Goal: Information Seeking & Learning: Learn about a topic

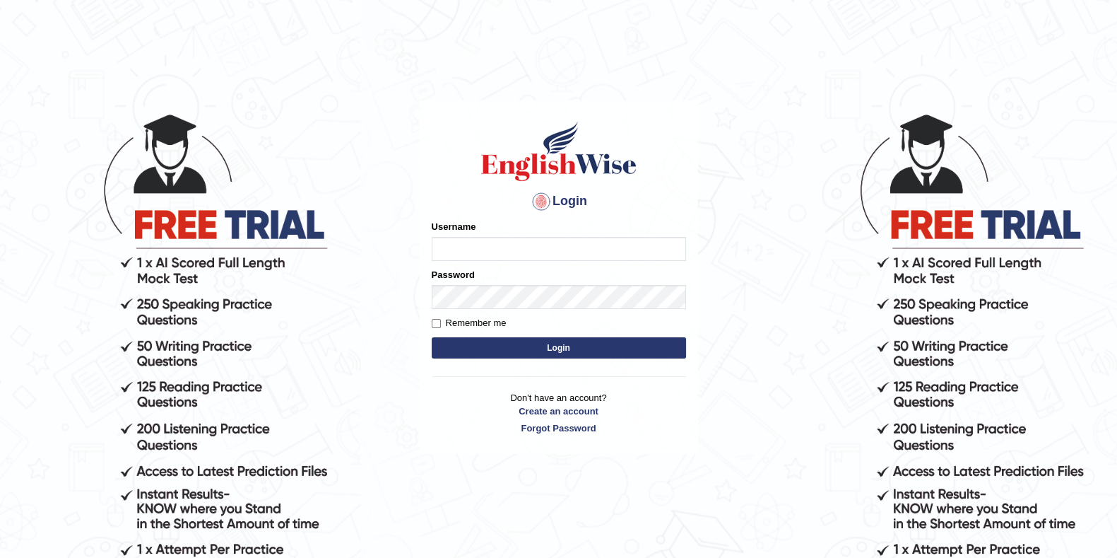
type input "[PERSON_NAME]"
click at [492, 358] on button "Login" at bounding box center [559, 347] width 254 height 21
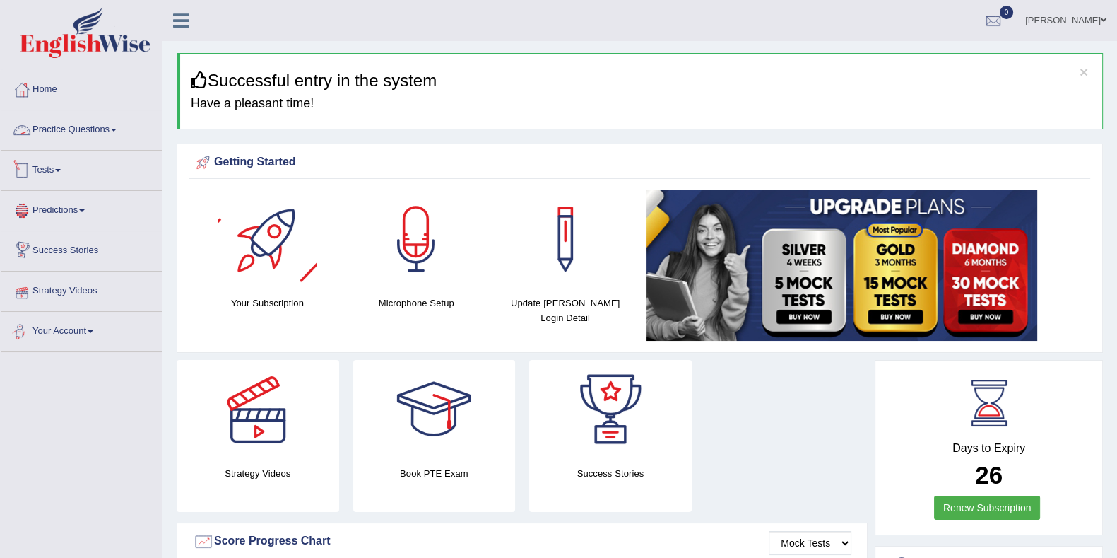
click at [52, 132] on link "Practice Questions" at bounding box center [81, 127] width 161 height 35
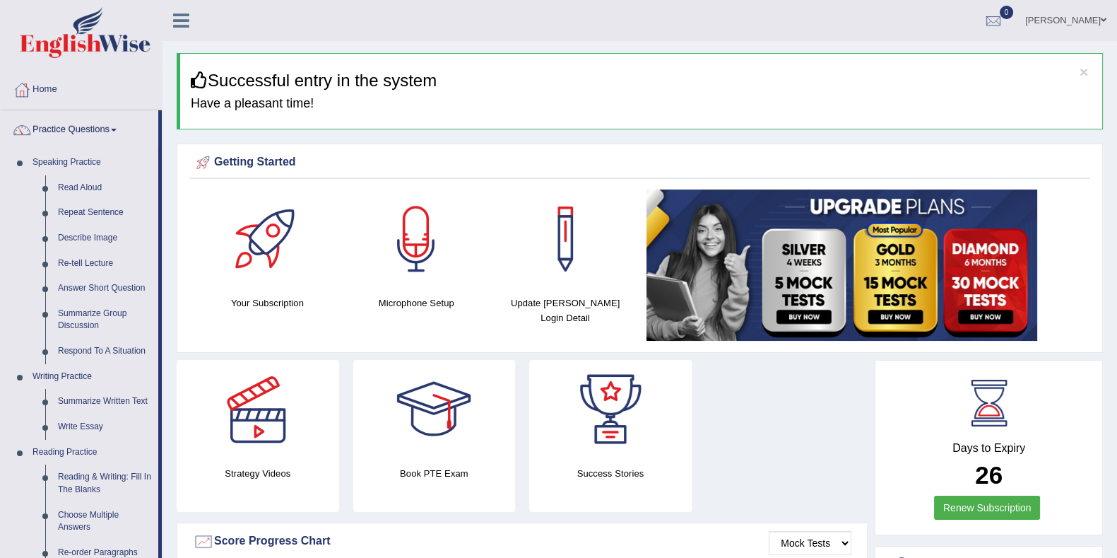
click at [88, 235] on link "Describe Image" at bounding box center [105, 237] width 107 height 25
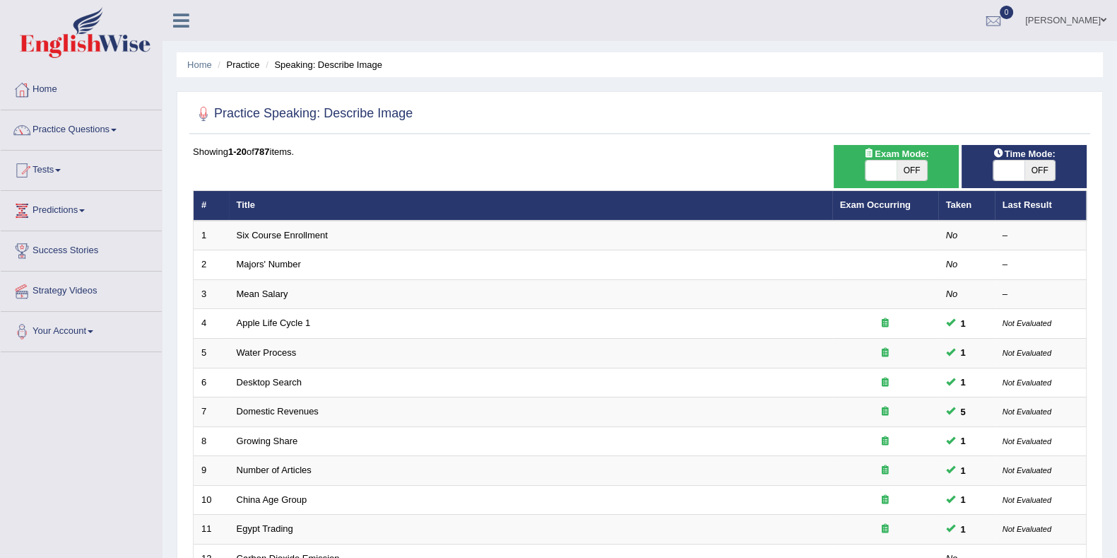
click at [952, 203] on th "Taken" at bounding box center [967, 206] width 57 height 30
click at [892, 201] on link "Exam Occurring" at bounding box center [875, 204] width 71 height 11
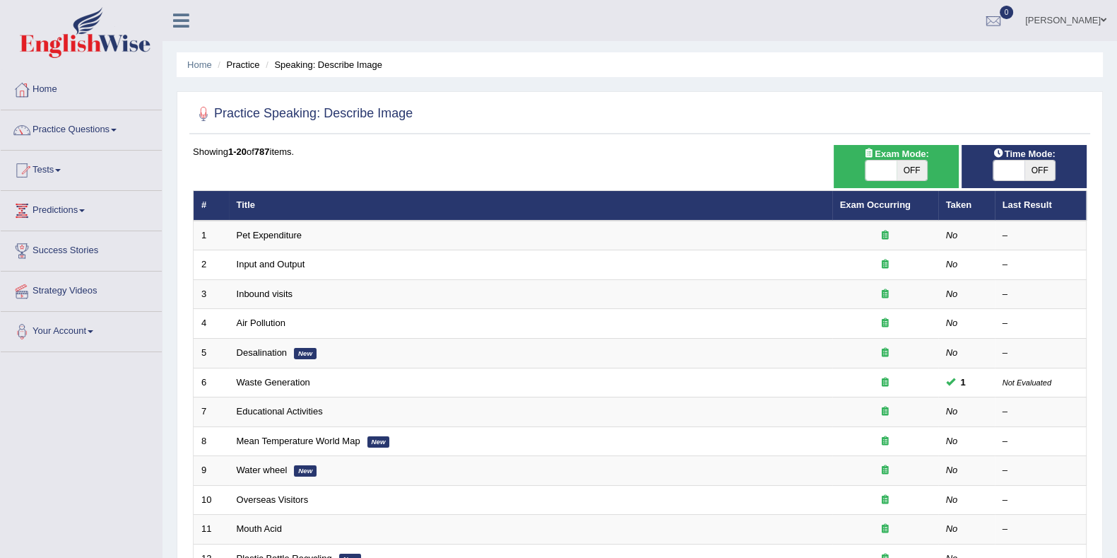
click at [910, 208] on link "Exam Occurring" at bounding box center [875, 204] width 71 height 11
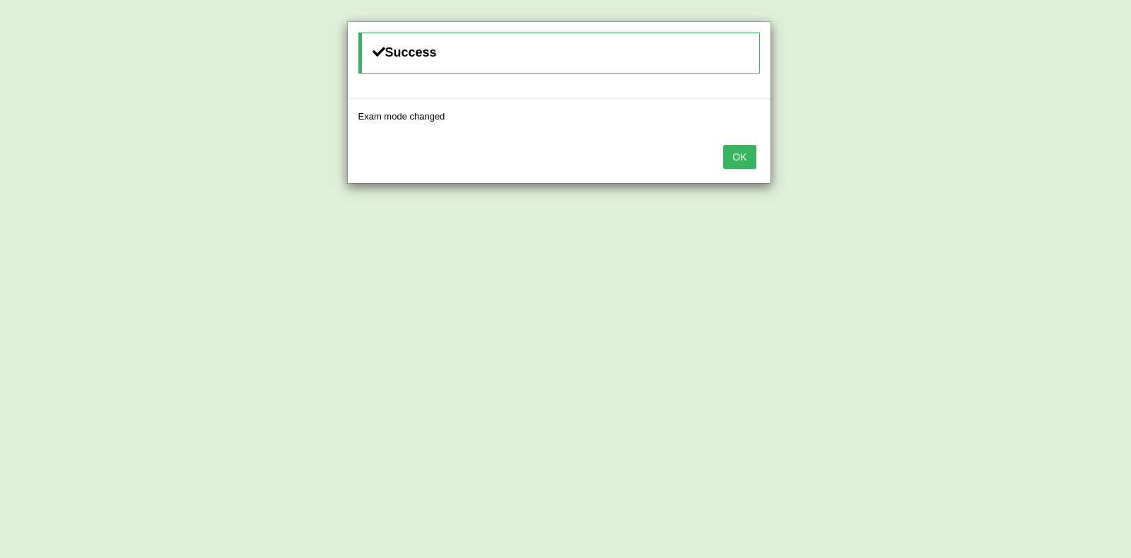
click at [728, 164] on button "OK" at bounding box center [739, 157] width 33 height 24
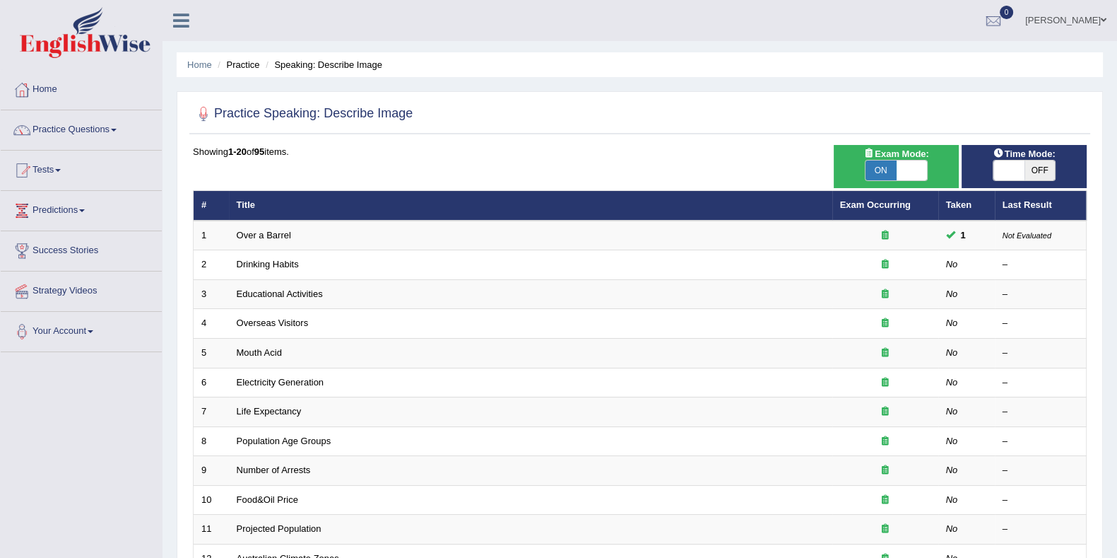
click at [1035, 172] on span "OFF" at bounding box center [1040, 170] width 31 height 20
checkbox input "true"
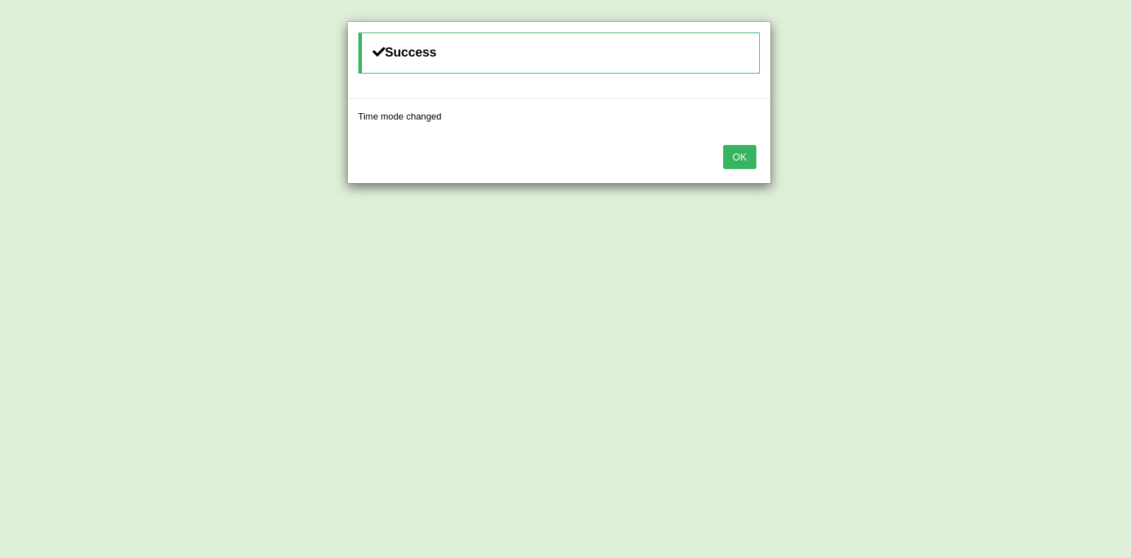
click at [724, 162] on button "OK" at bounding box center [739, 157] width 33 height 24
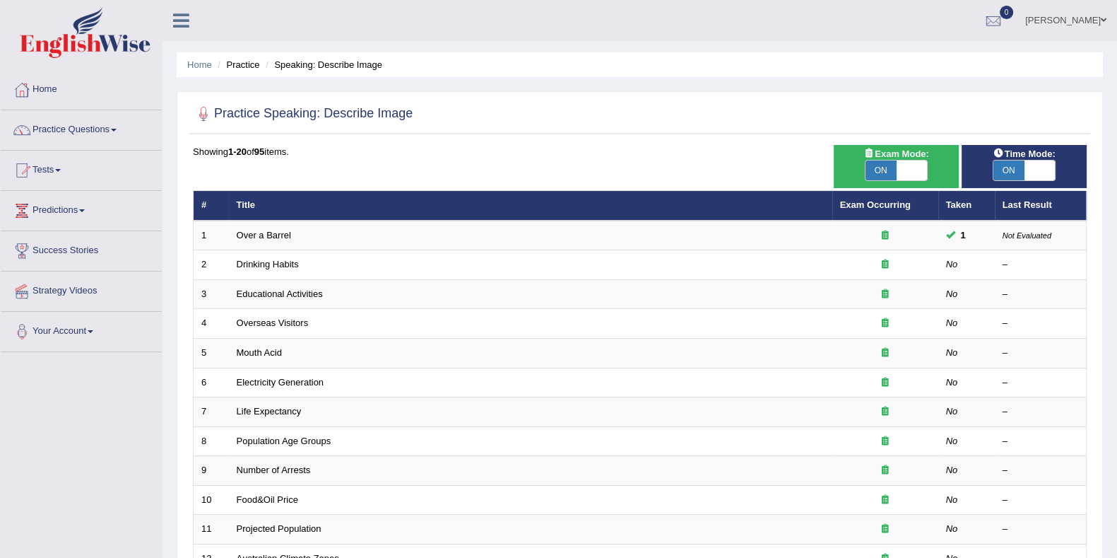
click at [276, 260] on link "Drinking Habits" at bounding box center [268, 264] width 62 height 11
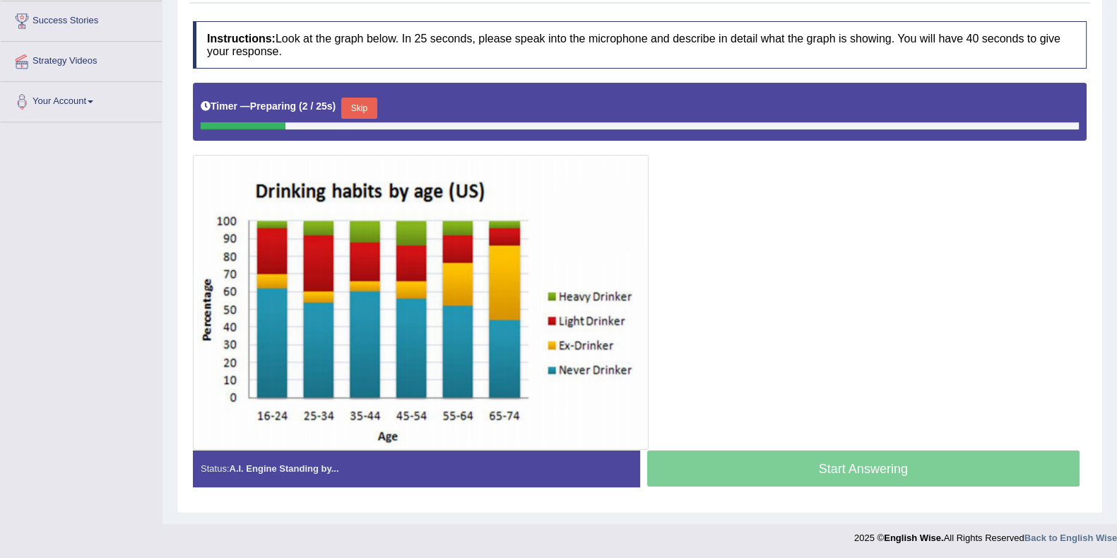
scroll to position [53, 0]
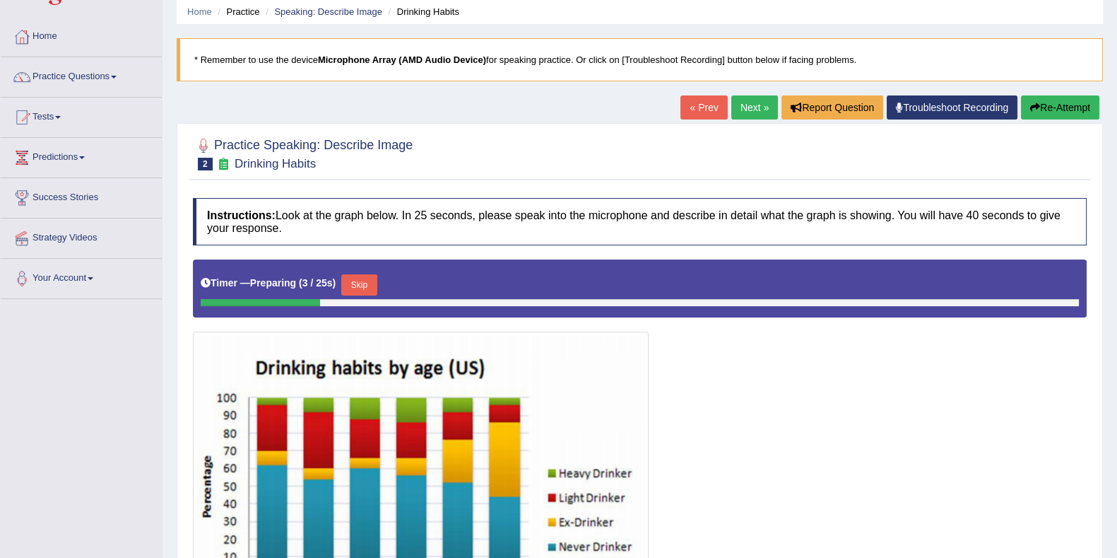
click at [768, 112] on link "Next »" at bounding box center [754, 107] width 47 height 24
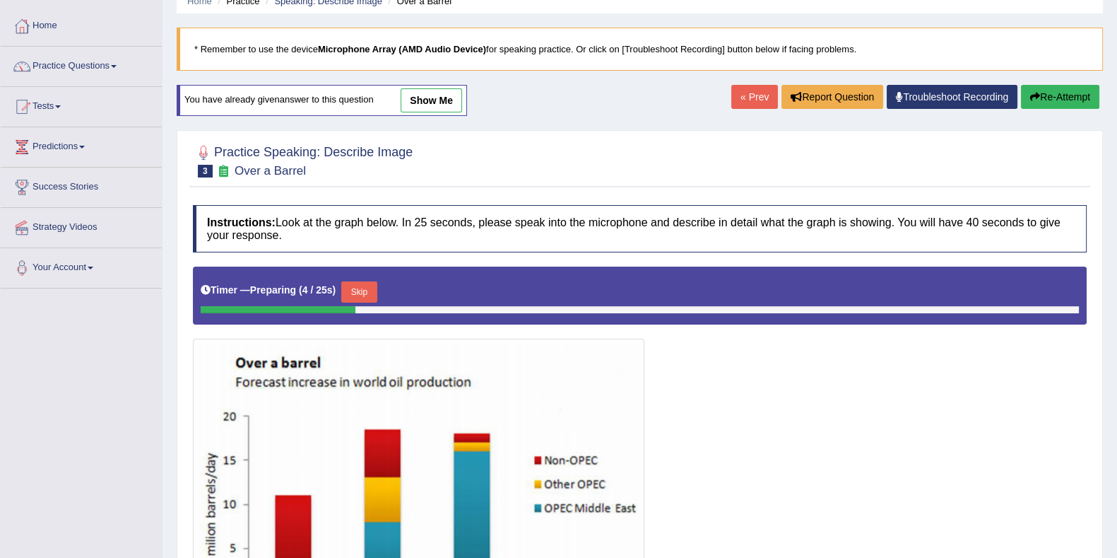
scroll to position [61, 0]
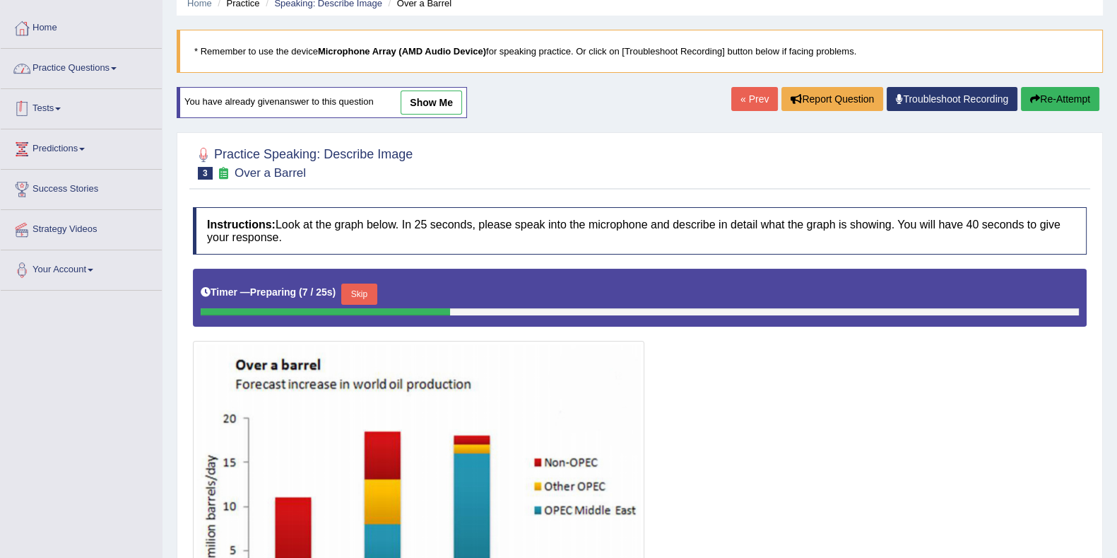
click at [81, 76] on link "Practice Questions" at bounding box center [81, 66] width 161 height 35
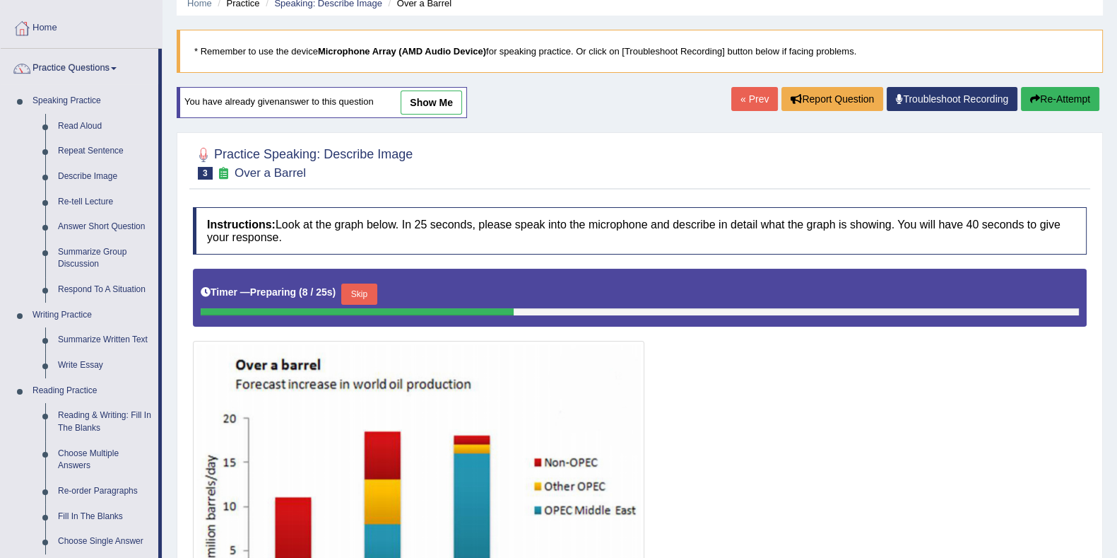
click at [82, 176] on link "Describe Image" at bounding box center [105, 176] width 107 height 25
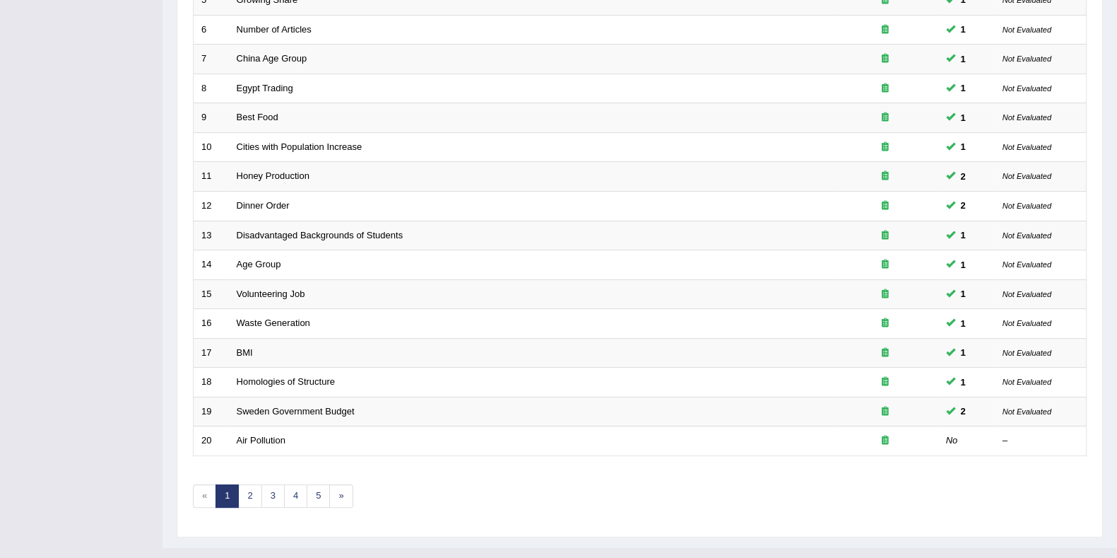
scroll to position [353, 0]
click at [265, 435] on link "Air Pollution" at bounding box center [261, 440] width 49 height 11
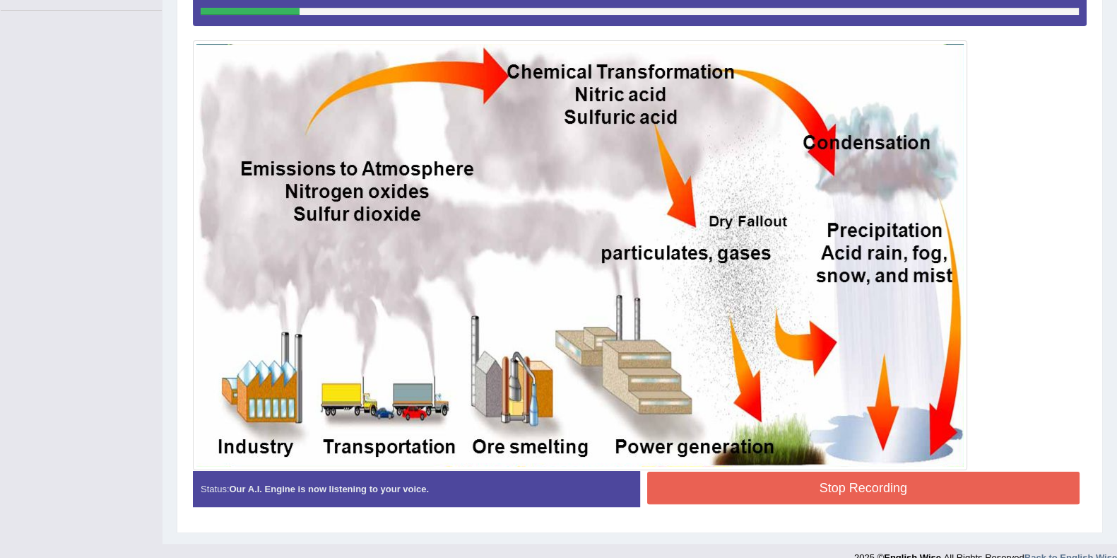
scroll to position [84, 0]
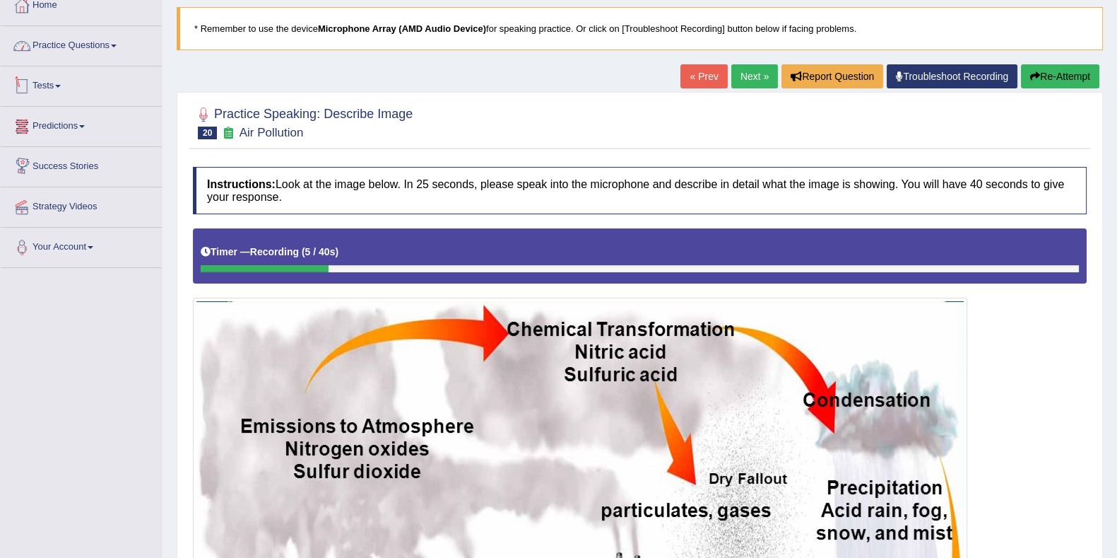
click at [80, 54] on link "Practice Questions" at bounding box center [81, 43] width 161 height 35
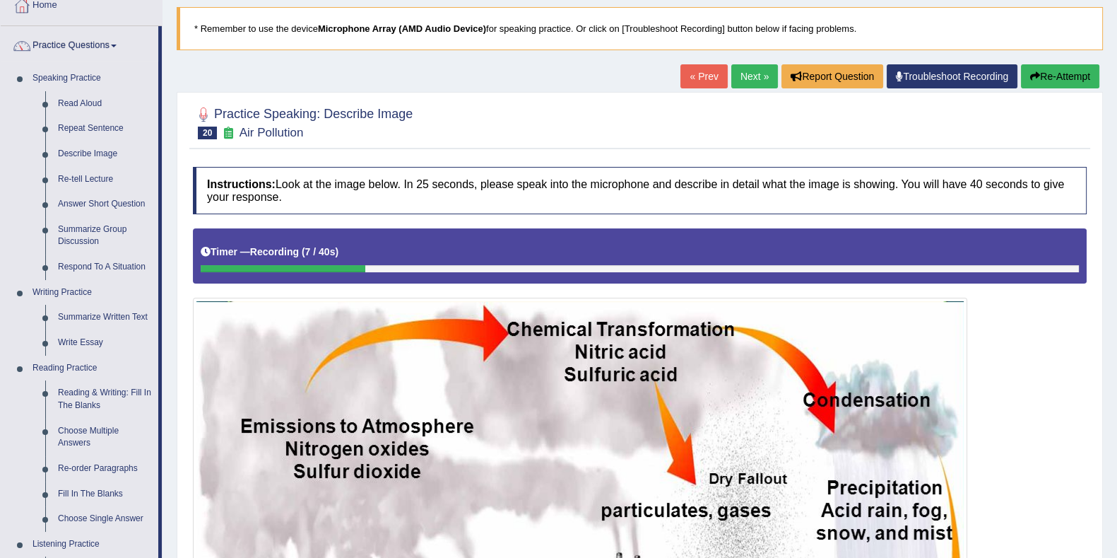
click at [84, 156] on link "Describe Image" at bounding box center [105, 153] width 107 height 25
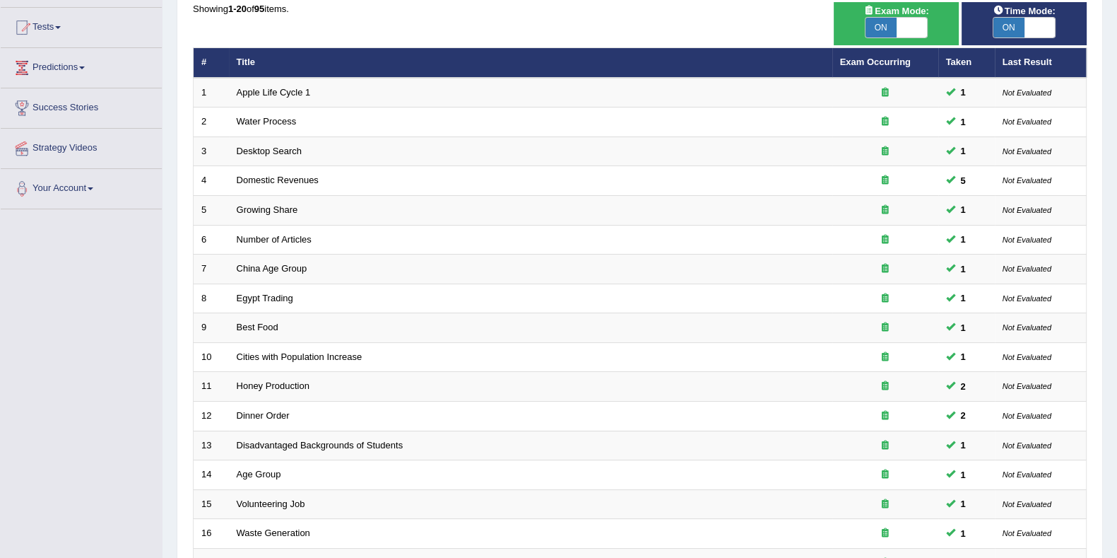
scroll to position [20, 0]
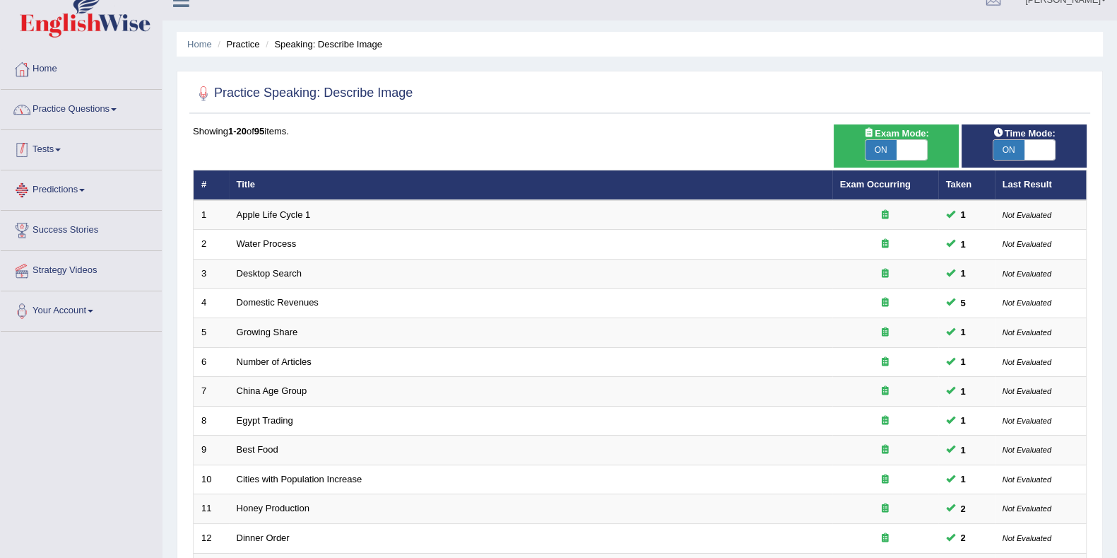
click at [108, 105] on link "Practice Questions" at bounding box center [81, 107] width 161 height 35
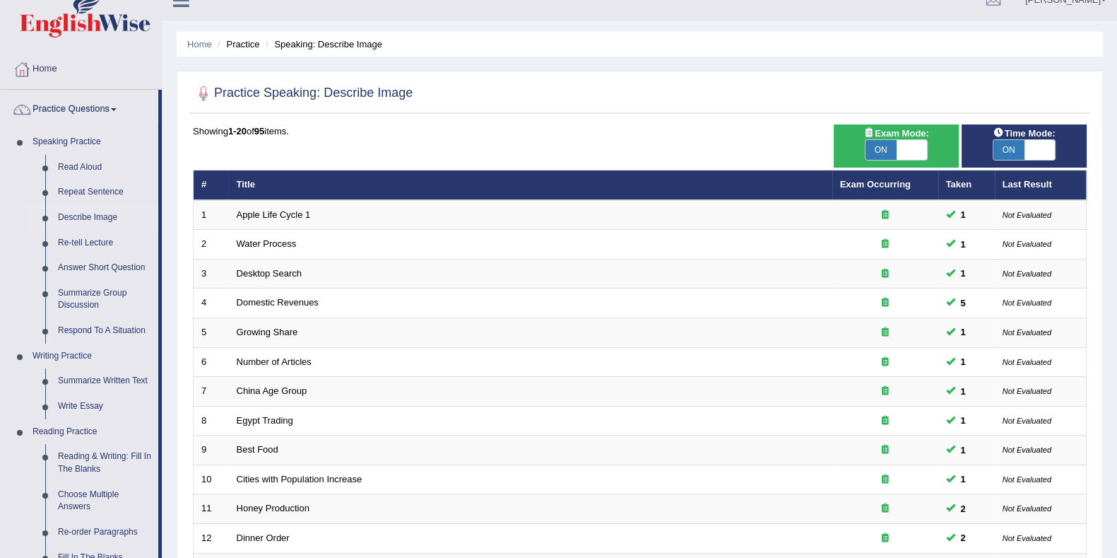
click at [82, 236] on link "Re-tell Lecture" at bounding box center [105, 242] width 107 height 25
